Goal: Transaction & Acquisition: Purchase product/service

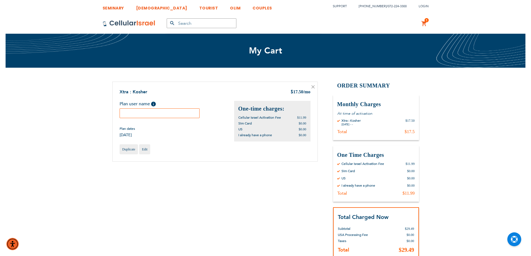
click at [150, 110] on input "text" at bounding box center [160, 113] width 80 height 10
paste input "[PERSON_NAME]"
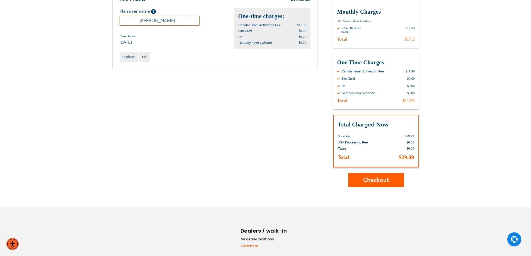
scroll to position [93, 0]
type input "[PERSON_NAME]"
click at [375, 180] on span "Checkout" at bounding box center [376, 180] width 26 height 8
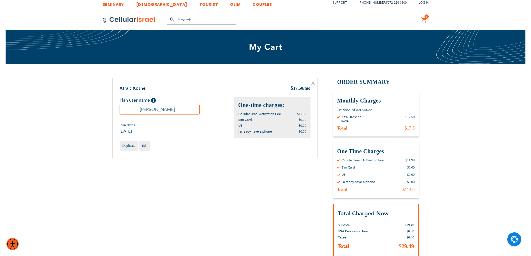
scroll to position [0, 0]
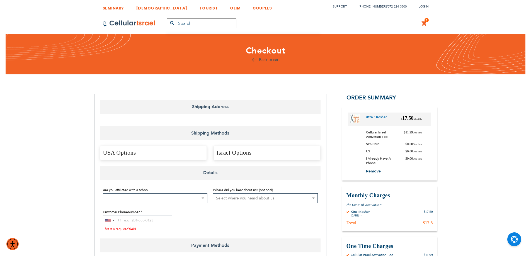
select select "US"
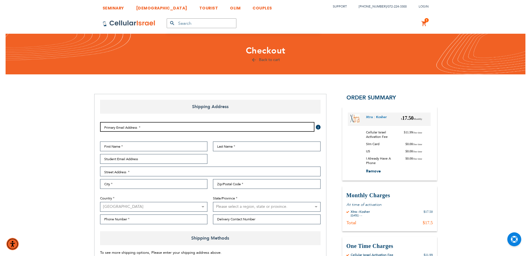
click at [166, 129] on input "Email Address" at bounding box center [207, 127] width 214 height 10
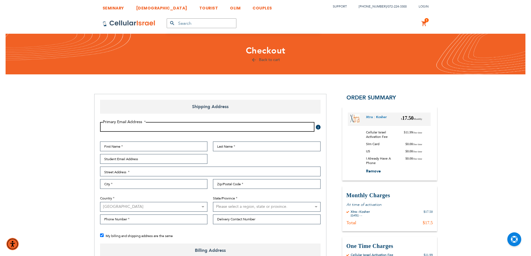
checkbox input "true"
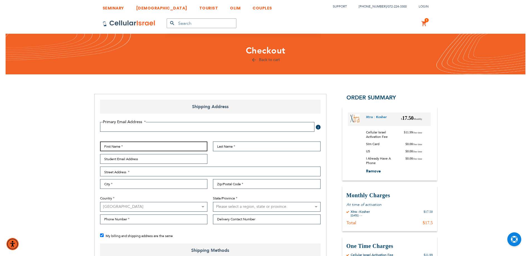
drag, startPoint x: 120, startPoint y: 146, endPoint x: 11, endPoint y: 130, distance: 110.4
click at [120, 146] on input "First Name" at bounding box center [154, 147] width 108 height 10
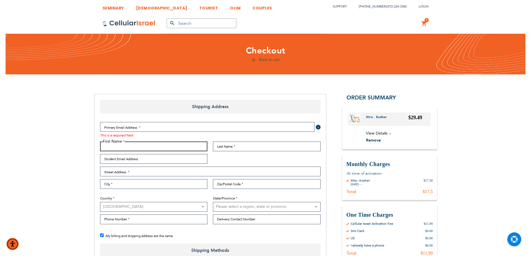
paste input "[PERSON_NAME]"
type input "[PERSON_NAME]"
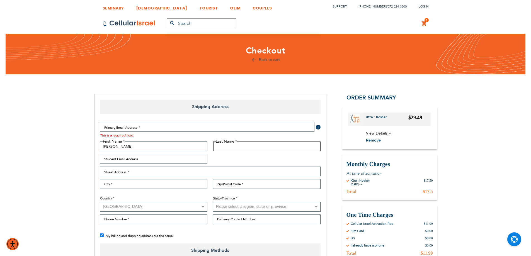
click at [254, 145] on input "Last Name" at bounding box center [267, 147] width 108 height 10
paste input "Schijveschuurder"
type input "Schijveschuurder"
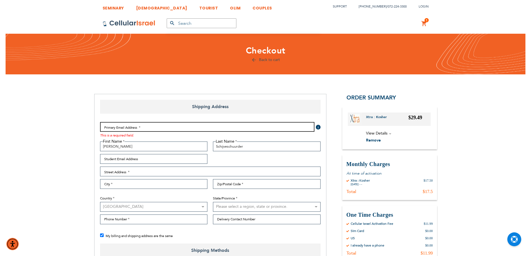
click at [153, 128] on input "Email Address" at bounding box center [207, 127] width 214 height 10
paste input "[EMAIL_ADDRESS][DOMAIN_NAME]"
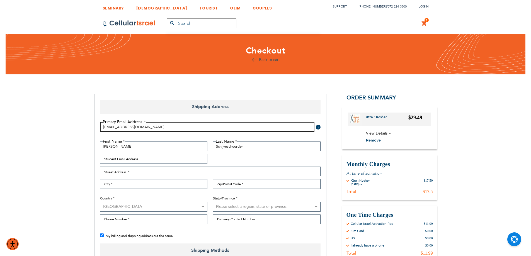
drag, startPoint x: 122, startPoint y: 128, endPoint x: 123, endPoint y: 131, distance: 3.0
click at [123, 131] on input "[EMAIL_ADDRESS][DOMAIN_NAME]" at bounding box center [207, 127] width 214 height 10
type input "[PERSON_NAME][EMAIL_ADDRESS][DOMAIN_NAME]"
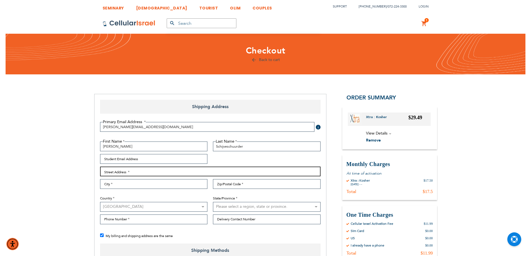
click at [114, 173] on input "Street Address: Line 1" at bounding box center [210, 172] width 220 height 10
type input "k"
type input "kehlof st 11"
click at [149, 181] on input "City" at bounding box center [154, 184] width 108 height 10
drag, startPoint x: 279, startPoint y: 186, endPoint x: 323, endPoint y: 184, distance: 44.6
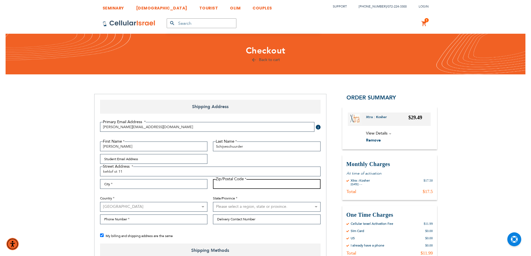
click at [279, 186] on input "Zip/Postal Code" at bounding box center [267, 184] width 108 height 10
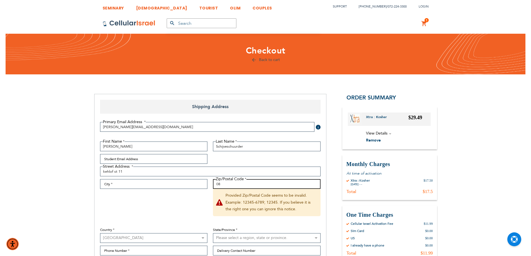
type input "0"
type input "8003"
click at [131, 240] on select "[GEOGRAPHIC_DATA] [GEOGRAPHIC_DATA] [GEOGRAPHIC_DATA] [GEOGRAPHIC_DATA] [GEOGRA…" at bounding box center [154, 238] width 108 height 10
select select "CH"
click at [100, 233] on select "[GEOGRAPHIC_DATA] [GEOGRAPHIC_DATA] [GEOGRAPHIC_DATA] [GEOGRAPHIC_DATA] [GEOGRA…" at bounding box center [154, 238] width 108 height 10
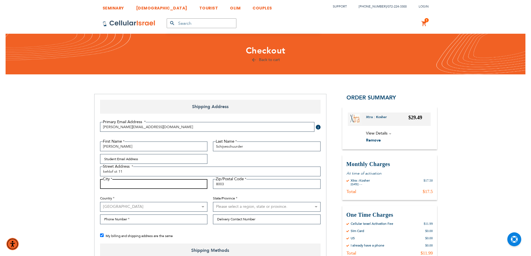
click at [138, 187] on input "City" at bounding box center [154, 184] width 108 height 10
click at [170, 166] on div "First Name [PERSON_NAME] Last Name Schijveschuurder Student Email Address Stree…" at bounding box center [210, 185] width 226 height 86
click at [165, 169] on input "kehlof st 11" at bounding box center [210, 172] width 220 height 10
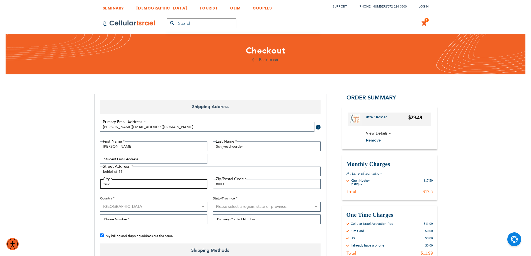
click at [118, 184] on input "ziric" at bounding box center [154, 184] width 108 height 10
paste input "[PERSON_NAME]"
type input "[GEOGRAPHIC_DATA]"
click at [223, 208] on select "Please select a region, state or province. Aargau Appenzell Ausserrhoden Appenz…" at bounding box center [267, 207] width 108 height 10
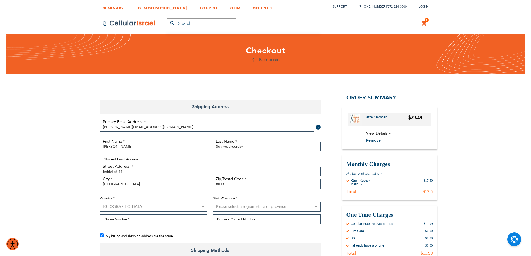
select select "129"
click at [213, 202] on select "Please select a region, state or province. Aargau Appenzell Ausserrhoden Appenz…" at bounding box center [267, 207] width 108 height 10
click at [186, 218] on input "Phone Number" at bounding box center [154, 220] width 108 height 10
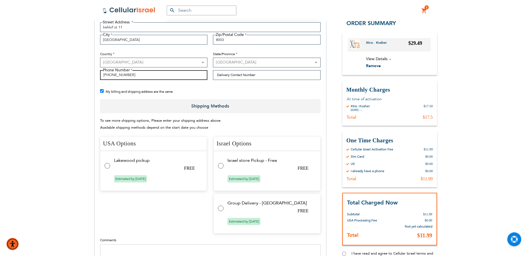
scroll to position [186, 0]
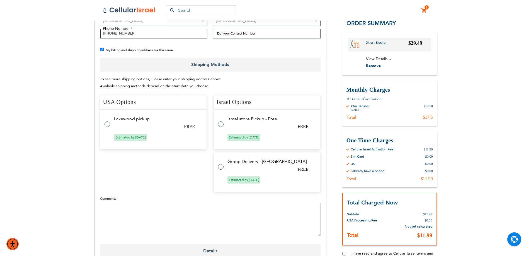
type input "[PHONE_NUMBER]"
click at [237, 120] on td "Israel store Pickup - Free" at bounding box center [270, 118] width 86 height 5
radio input "true"
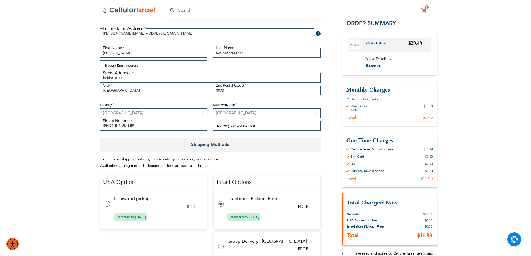
scroll to position [93, 0]
click at [129, 127] on input "[PHONE_NUMBER]" at bounding box center [154, 127] width 108 height 10
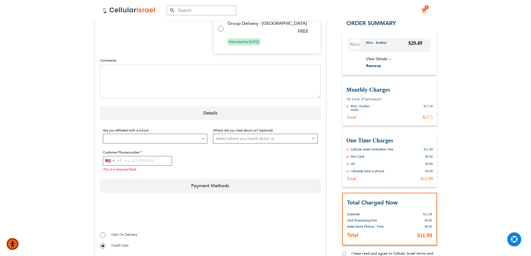
scroll to position [325, 0]
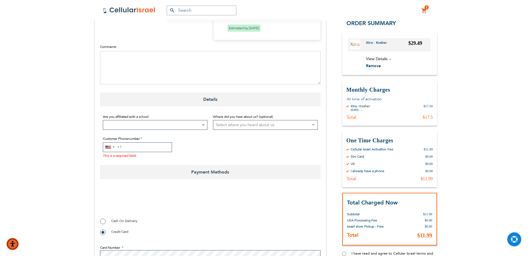
click at [141, 147] on input "Customer Phonenumber" at bounding box center [137, 147] width 69 height 10
paste input "01788886152"
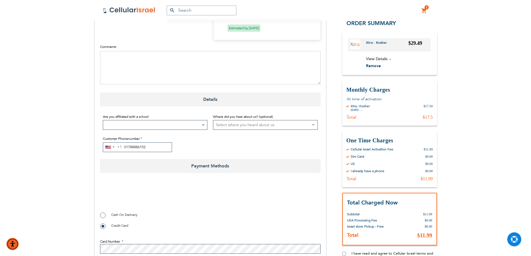
drag, startPoint x: 125, startPoint y: 148, endPoint x: 126, endPoint y: 155, distance: 6.7
click at [126, 155] on fieldset "Are you affiliated with a school Not Affiliated with a School Aderes Hatorah Ad…" at bounding box center [210, 133] width 220 height 44
type input "01788886152"
type input "+"
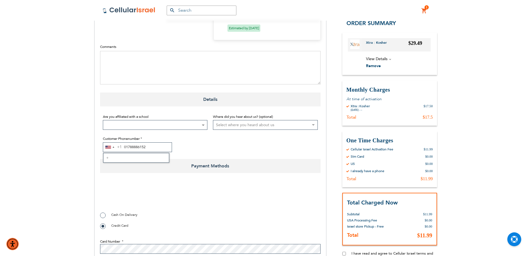
click at [196, 149] on div "[GEOGRAPHIC_DATA] +1 +1 + No results found 01788886152" at bounding box center [155, 147] width 105 height 10
click at [152, 146] on input "01788886152" at bounding box center [137, 147] width 69 height 10
click at [160, 125] on span at bounding box center [155, 125] width 105 height 10
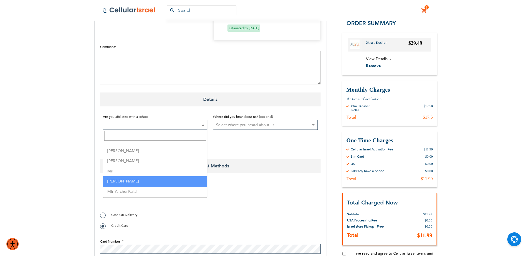
scroll to position [929, 0]
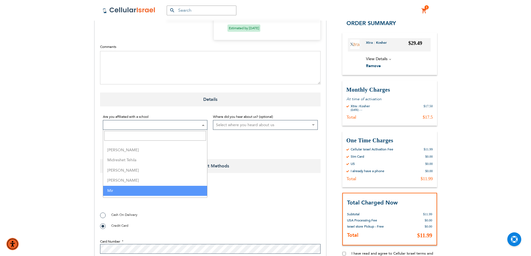
select select "114"
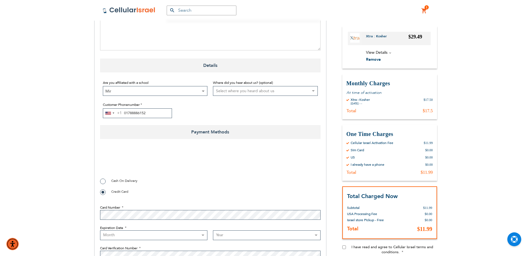
scroll to position [371, 0]
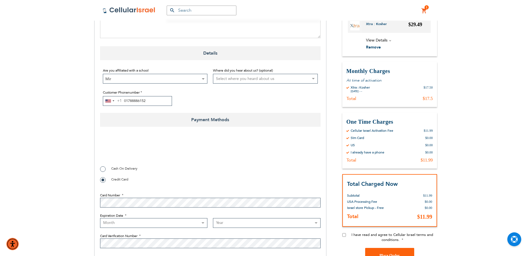
click at [345, 235] on input "I have read and agree to Cellular Israel terms and conditions." at bounding box center [344, 235] width 4 height 4
checkbox input "true"
click at [132, 221] on select "Month [DATE] - [DATE] - [DATE] - [DATE] - [DATE] - [DATE] - [DATE] - [DATE] - […" at bounding box center [154, 223] width 108 height 10
select select "6"
click at [100, 218] on select "Month [DATE] - [DATE] - [DATE] - [DATE] - [DATE] - [DATE] - [DATE] - [DATE] - […" at bounding box center [154, 223] width 108 height 10
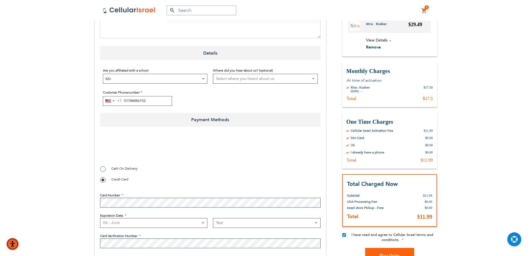
click at [242, 223] on select "Year [DATE] 2026 2027 2028 2029 2030 2031 2032 2033 2034 2035 2036 2037 2038 20…" at bounding box center [267, 223] width 108 height 10
select select "2027"
click at [213, 218] on select "Year [DATE] 2026 2027 2028 2029 2030 2031 2032 2033 2034 2035 2036 2037 2038 20…" at bounding box center [267, 223] width 108 height 10
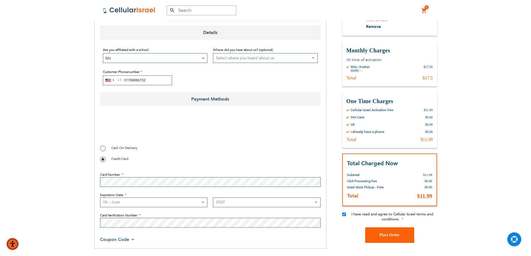
scroll to position [464, 0]
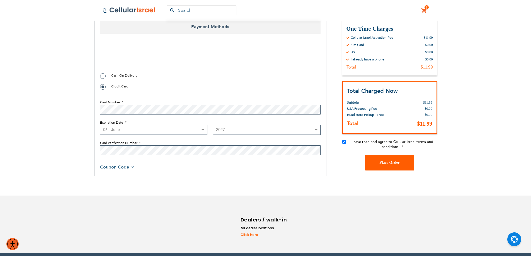
checkbox input "true"
click at [388, 156] on button "Place Order" at bounding box center [389, 163] width 49 height 16
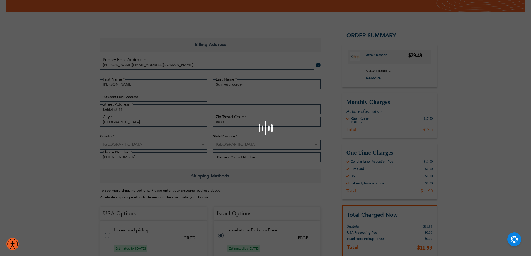
scroll to position [0, 0]
